Goal: Browse casually

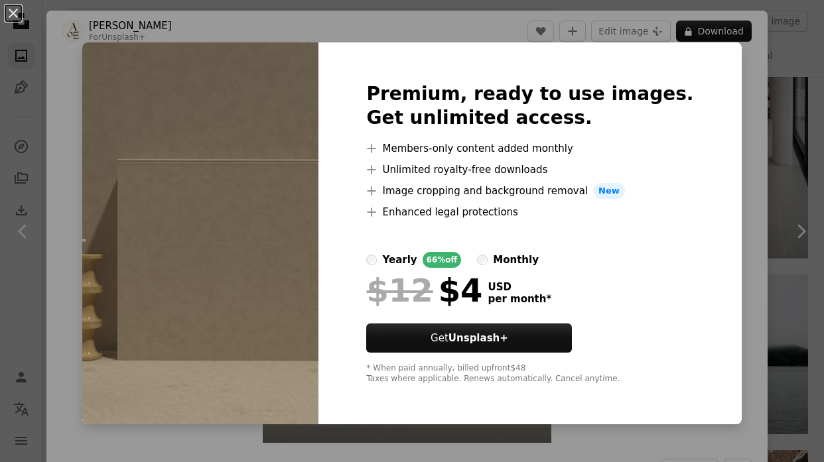
scroll to position [2166, 0]
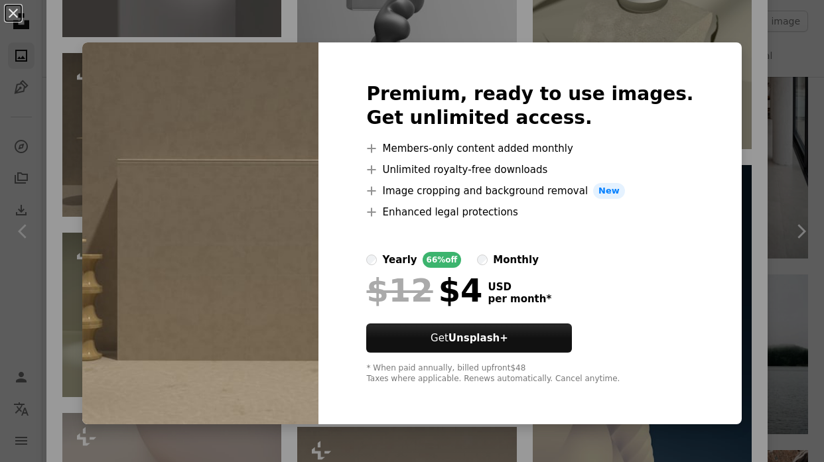
click at [70, 55] on div "An X shape Premium, ready to use images. Get unlimited access. A plus sign Memb…" at bounding box center [412, 231] width 824 height 462
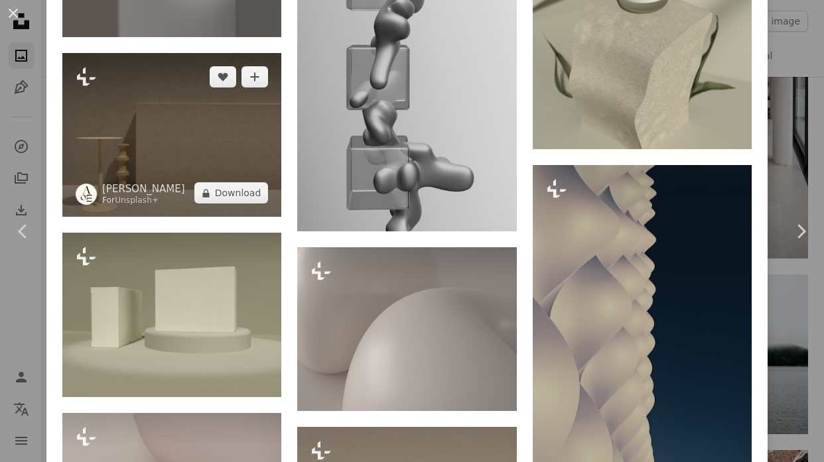
click at [187, 86] on img at bounding box center [171, 135] width 219 height 164
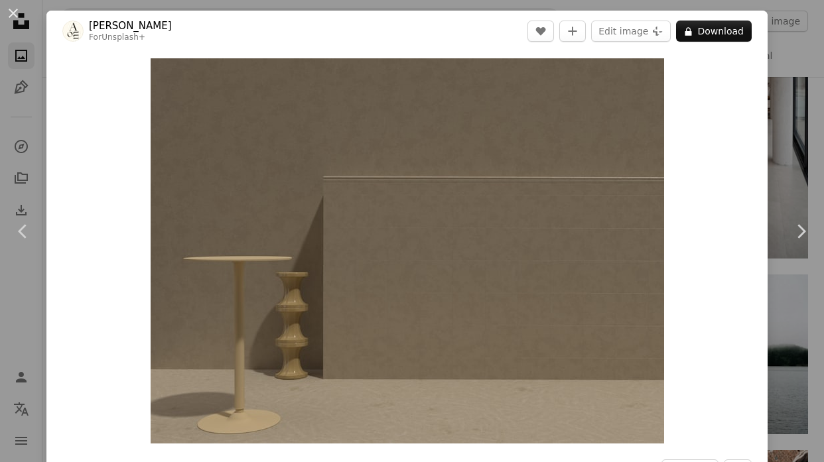
click at [755, 168] on div "Zoom in" at bounding box center [406, 251] width 721 height 399
click at [777, 168] on link "Chevron right" at bounding box center [800, 231] width 46 height 127
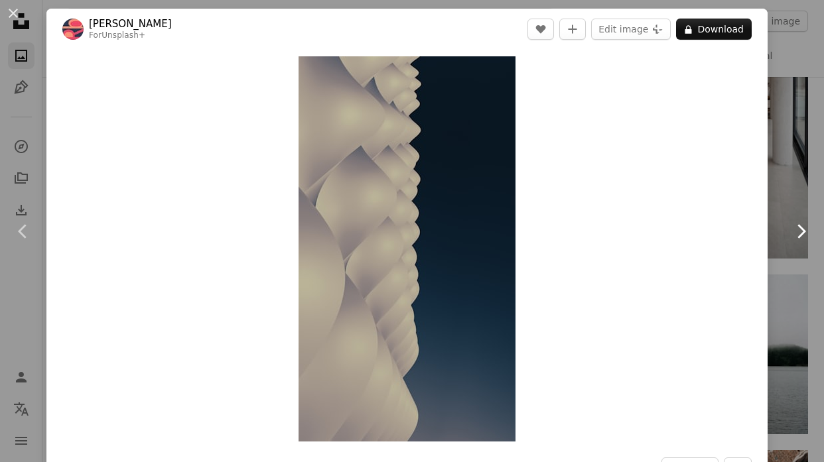
scroll to position [3, 0]
click at [783, 172] on link "Chevron right" at bounding box center [800, 231] width 46 height 127
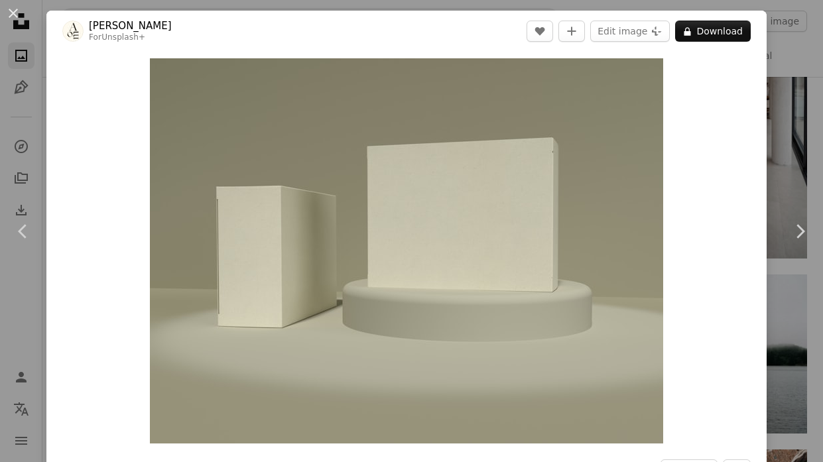
click at [9, 15] on button "An X shape" at bounding box center [13, 13] width 16 height 16
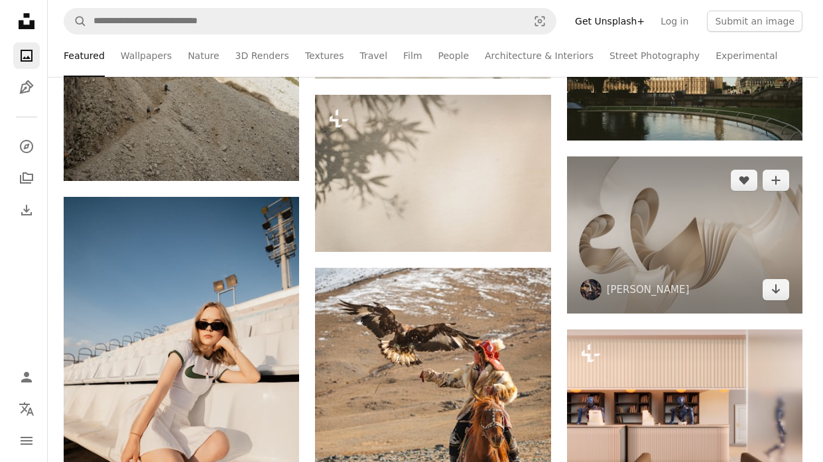
scroll to position [12305, 0]
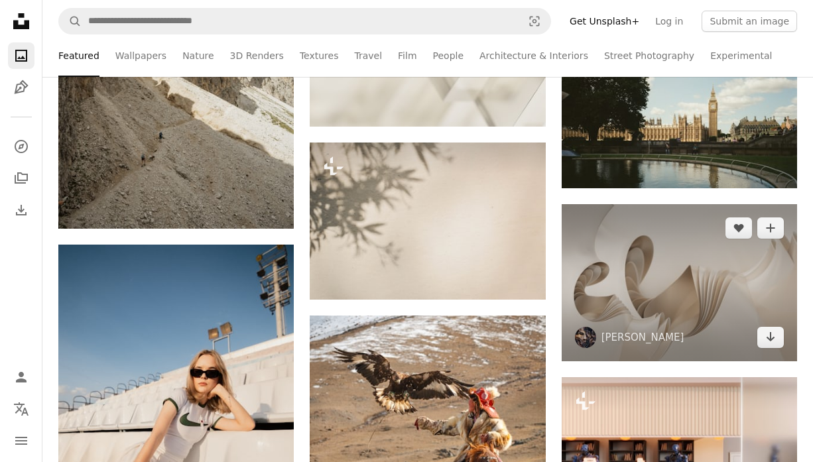
click at [666, 251] on img at bounding box center [679, 282] width 235 height 157
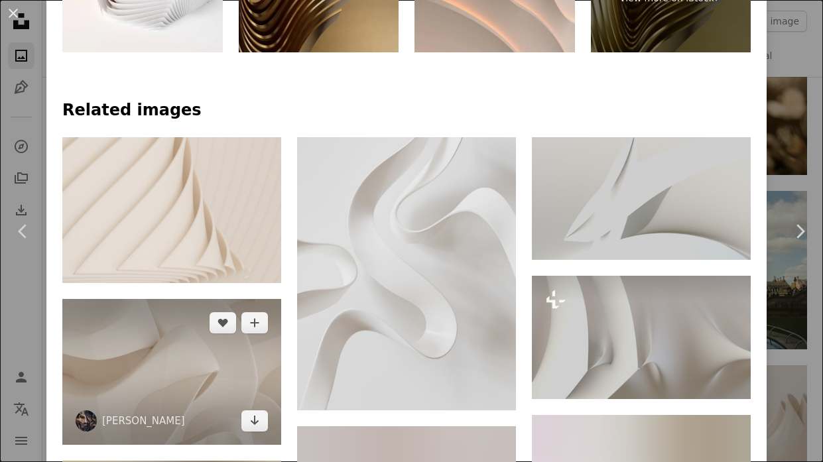
scroll to position [608, 0]
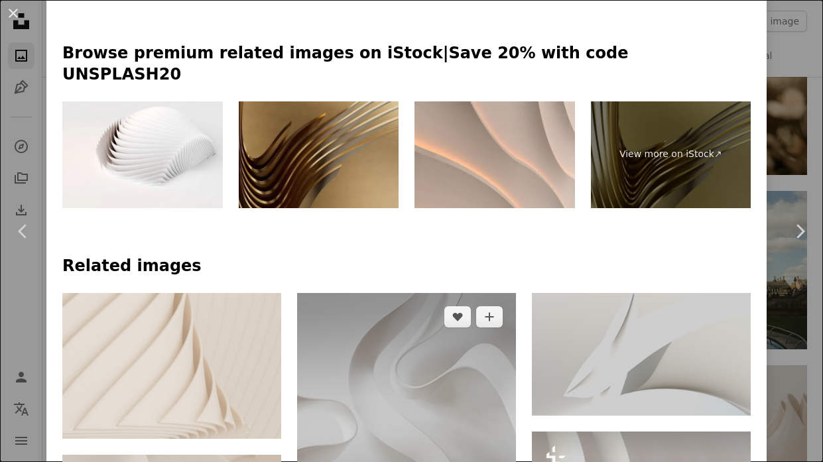
click at [430, 293] on img at bounding box center [406, 429] width 219 height 273
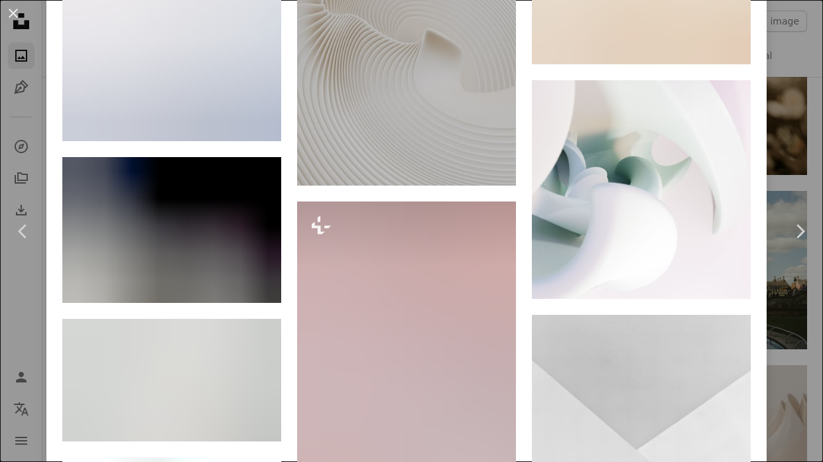
scroll to position [13482, 0]
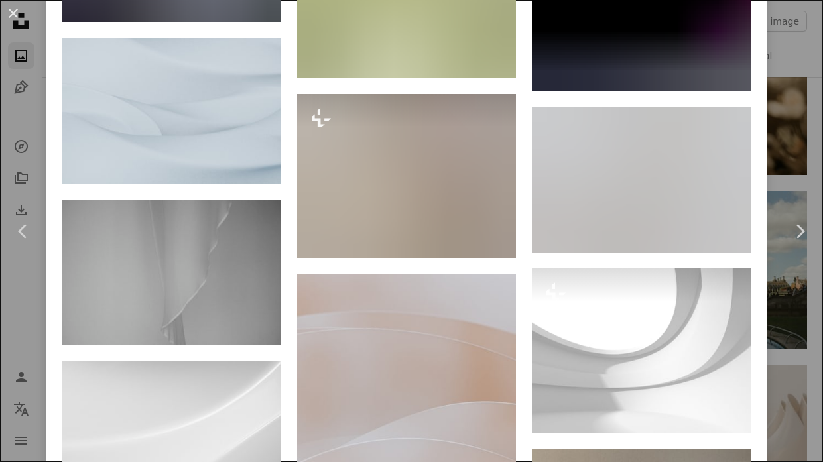
scroll to position [5942, 0]
